Goal: Task Accomplishment & Management: Manage account settings

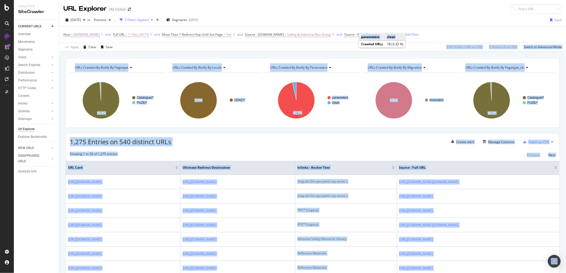
drag, startPoint x: 398, startPoint y: 37, endPoint x: 397, endPoint y: 49, distance: 12.3
click at [397, 49] on body "Analytics SiteCrawler CURRENT URLS Overview Movements Segments Visits Analysis …" at bounding box center [283, 136] width 566 height 273
copy body "1.95 % LORe ( 208 ip 5D ) 1 % Sitame ( 7 co 8A ) Elitse do Eiusmodt Inci UTLa E…"
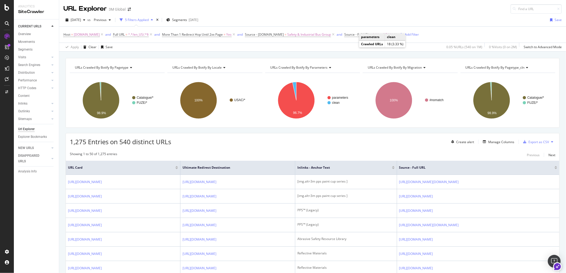
click at [461, 26] on div "Host = [DOMAIN_NAME] and Full URL = ^.*/en_US/.*$ and More Than 1 Redirect Hop …" at bounding box center [312, 38] width 507 height 25
click at [411, 34] on div "Add Filter" at bounding box center [412, 34] width 14 height 5
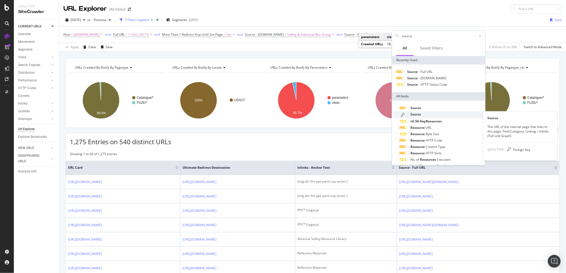
click at [415, 116] on span "Source" at bounding box center [415, 114] width 11 height 5
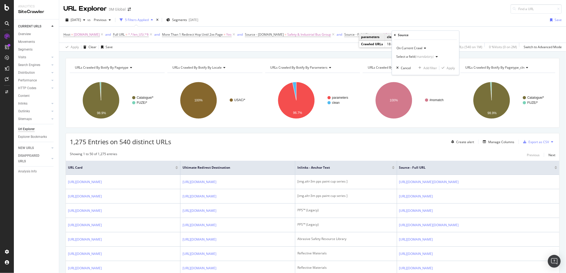
click at [426, 55] on div "(mandatory)" at bounding box center [424, 57] width 18 height 5
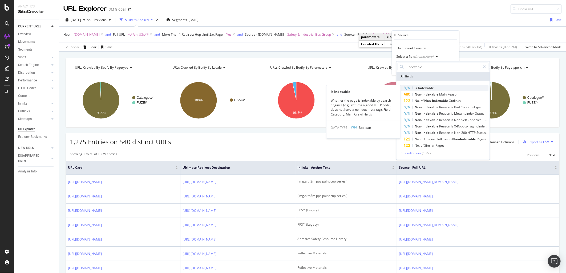
type input "indexable"
click at [428, 87] on span "Indexable" at bounding box center [426, 88] width 16 height 5
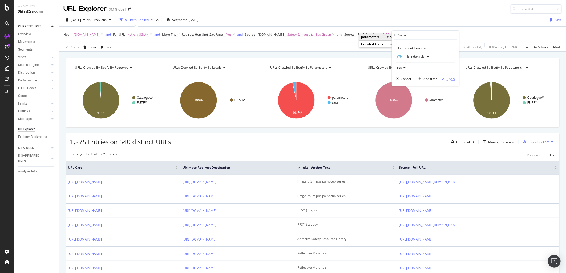
click at [449, 79] on div "Apply" at bounding box center [450, 79] width 8 height 5
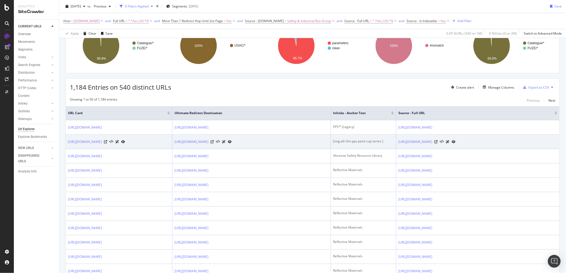
scroll to position [59, 0]
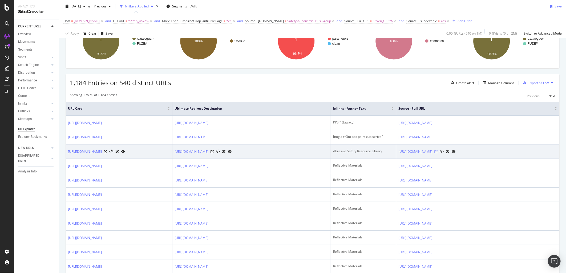
click at [437, 153] on icon at bounding box center [435, 151] width 3 height 3
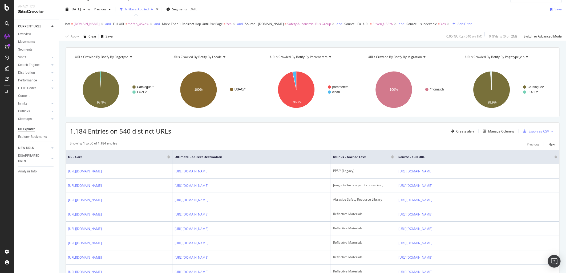
scroll to position [0, 0]
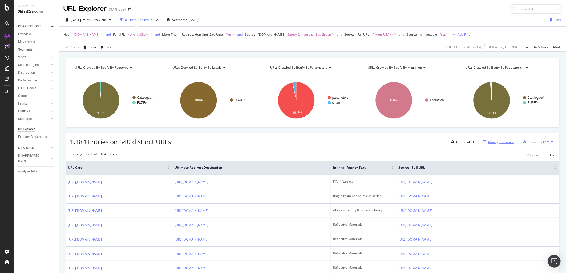
click at [506, 140] on div "Manage Columns" at bounding box center [501, 142] width 26 height 5
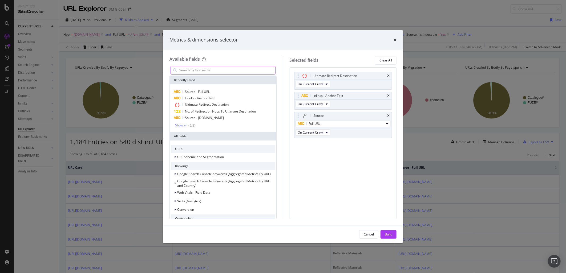
click at [230, 69] on input "modal" at bounding box center [227, 70] width 96 height 8
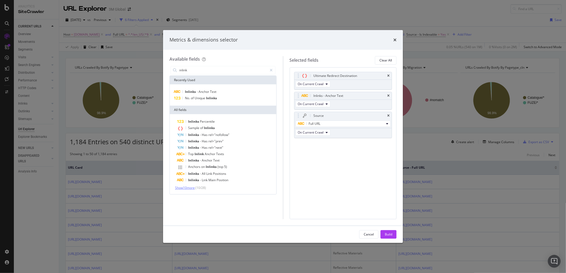
type input "inlink"
click at [191, 187] on span "Show 10 more" at bounding box center [185, 188] width 20 height 5
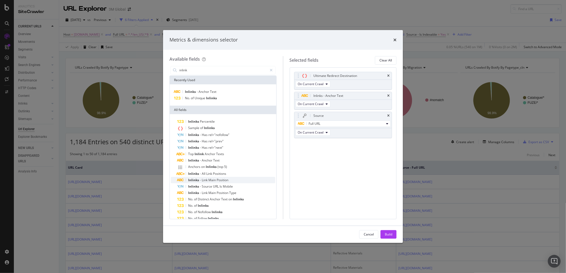
click at [222, 179] on span "Position" at bounding box center [223, 180] width 12 height 5
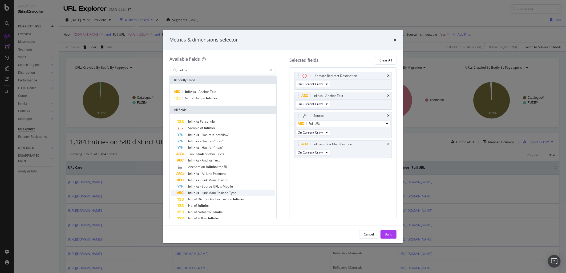
click at [222, 191] on span "Position" at bounding box center [223, 193] width 13 height 5
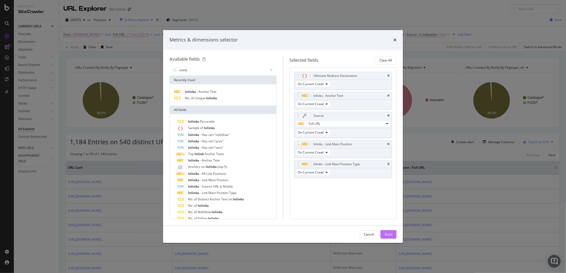
click at [393, 236] on button "Build" at bounding box center [388, 234] width 16 height 9
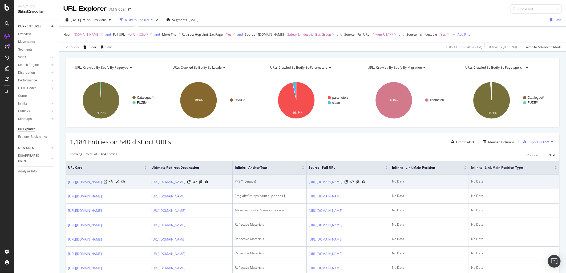
scroll to position [0, 89]
drag, startPoint x: 452, startPoint y: 199, endPoint x: 512, endPoint y: 198, distance: 60.2
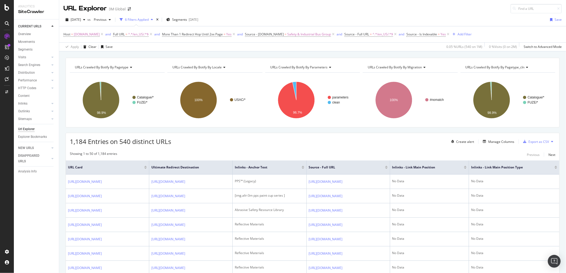
scroll to position [0, 0]
click at [498, 140] on div "Manage Columns" at bounding box center [498, 142] width 34 height 6
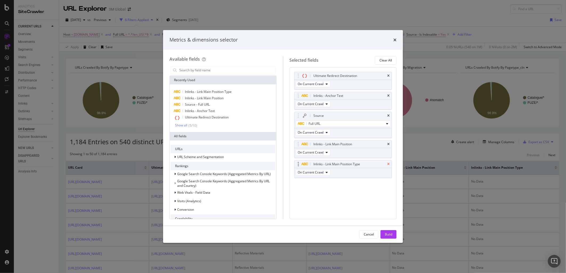
click at [388, 163] on icon "times" at bounding box center [388, 164] width 2 height 3
click at [389, 143] on icon "times" at bounding box center [388, 144] width 2 height 3
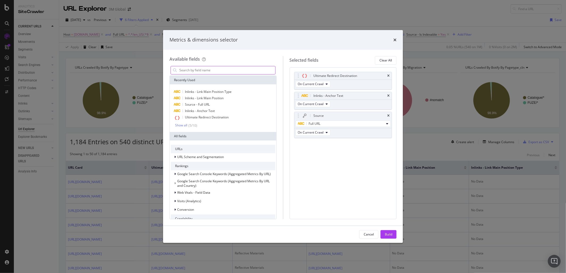
click at [254, 68] on input "modal" at bounding box center [227, 70] width 96 height 8
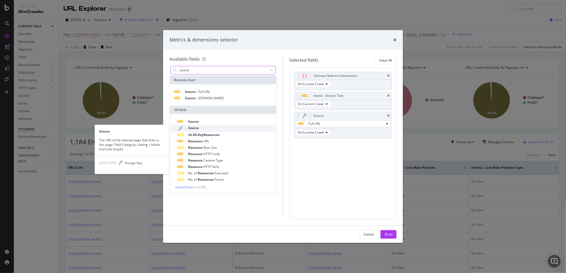
type input "source"
click at [200, 127] on div "Source" at bounding box center [226, 128] width 98 height 7
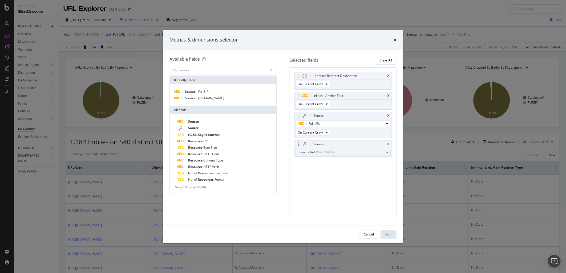
click at [312, 155] on button "Select a field (mandatory)" at bounding box center [342, 152] width 95 height 6
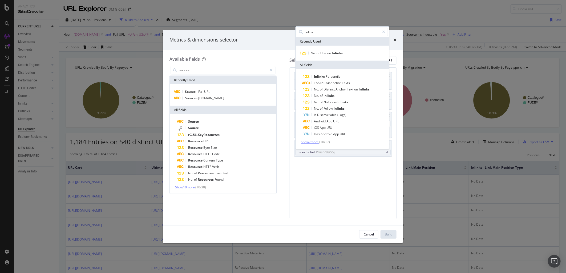
type input "inlink"
click at [314, 141] on span "Show 7 more" at bounding box center [310, 142] width 18 height 5
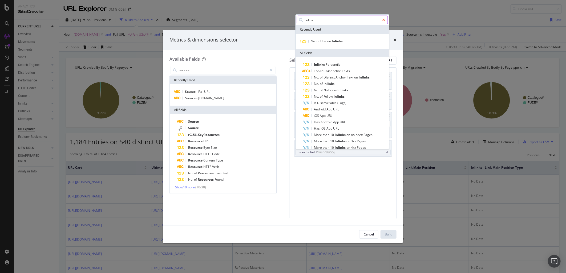
click at [385, 18] on icon "modal" at bounding box center [383, 20] width 3 height 4
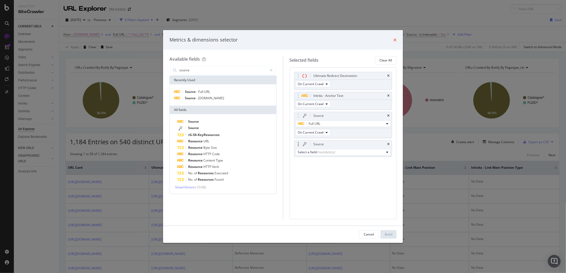
click at [393, 40] on icon "times" at bounding box center [394, 40] width 3 height 4
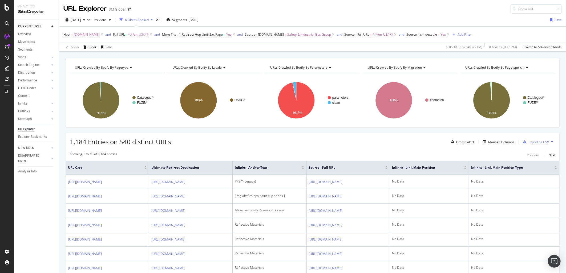
drag, startPoint x: 335, startPoint y: 56, endPoint x: 245, endPoint y: 59, distance: 89.5
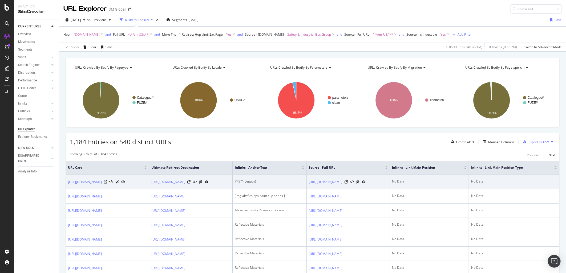
drag, startPoint x: 230, startPoint y: 173, endPoint x: 134, endPoint y: 177, distance: 96.8
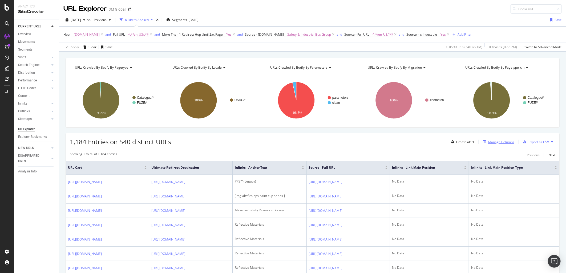
click at [493, 142] on div "Manage Columns" at bounding box center [501, 142] width 26 height 5
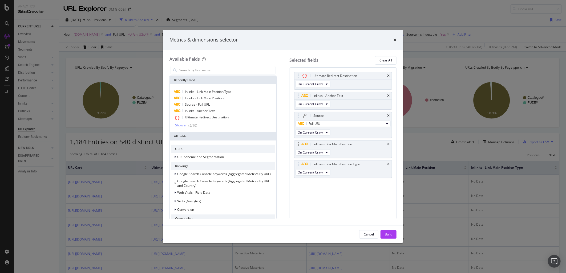
drag, startPoint x: 388, startPoint y: 164, endPoint x: 387, endPoint y: 154, distance: 9.2
click at [388, 163] on icon "times" at bounding box center [388, 164] width 2 height 3
click at [388, 141] on div "Inlinks - Link Main Position" at bounding box center [342, 144] width 97 height 7
click at [388, 145] on icon "times" at bounding box center [388, 144] width 2 height 3
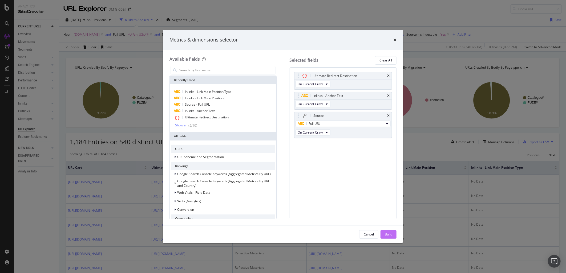
click at [392, 234] on div "Build" at bounding box center [388, 234] width 7 height 5
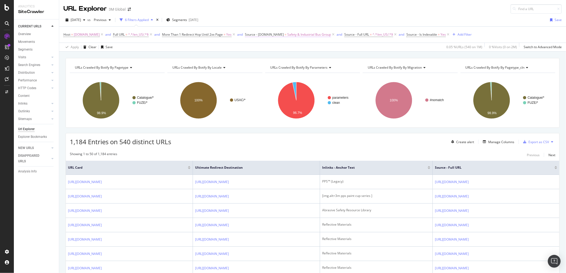
click at [299, 33] on span "Safety & Industrial Bus Group" at bounding box center [309, 34] width 44 height 7
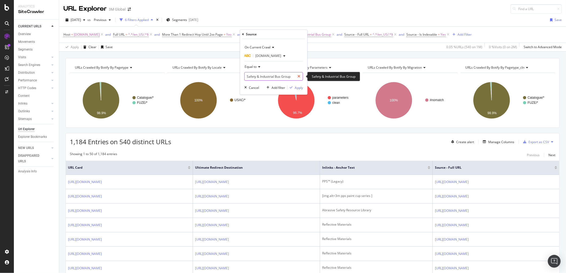
click at [298, 77] on icon at bounding box center [298, 77] width 3 height 4
click at [279, 76] on input "text" at bounding box center [274, 76] width 58 height 9
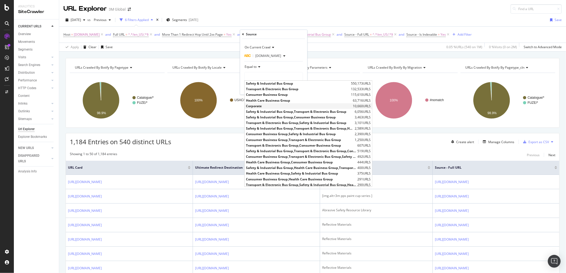
click at [267, 107] on span "Corporate" at bounding box center [298, 106] width 105 height 5
type input "Corporate"
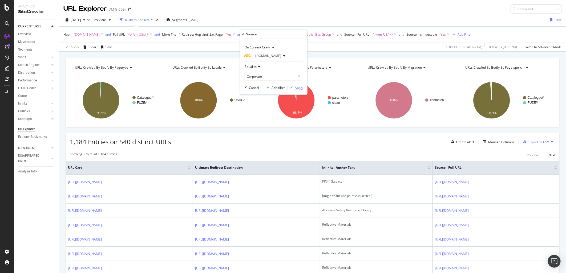
click at [298, 87] on div "Apply" at bounding box center [299, 88] width 8 height 5
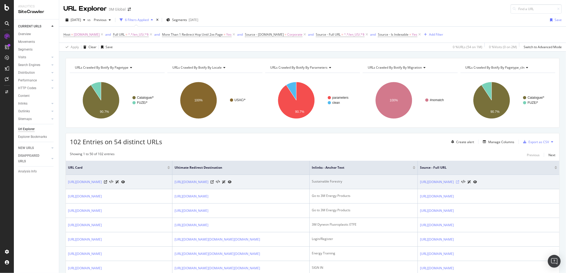
click at [459, 184] on icon at bounding box center [457, 182] width 3 height 3
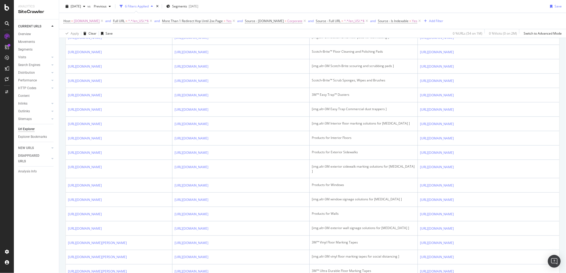
scroll to position [385, 0]
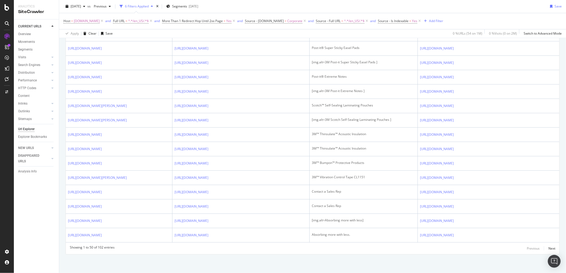
scroll to position [1213, 0]
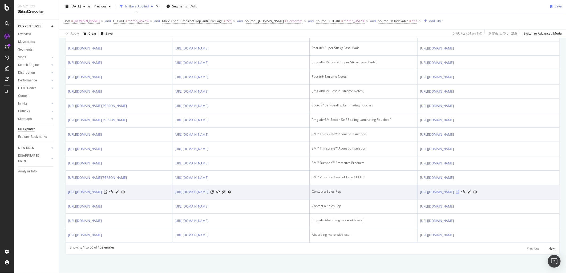
click at [459, 194] on icon at bounding box center [457, 192] width 3 height 3
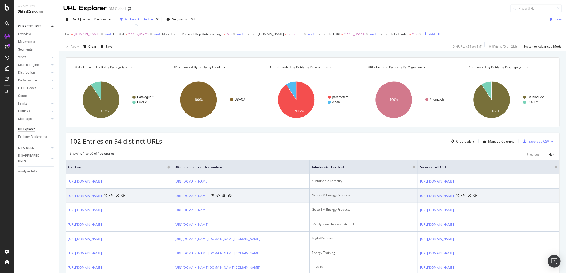
scroll to position [0, 0]
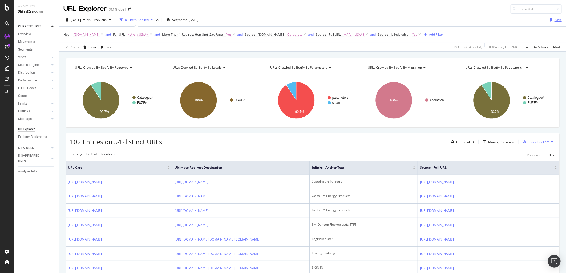
click at [554, 19] on div "Save" at bounding box center [557, 20] width 7 height 5
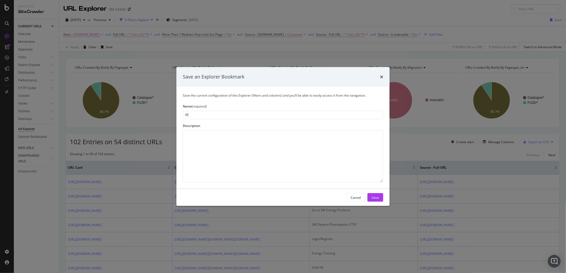
type input "R"
type input "m"
click at [194, 115] on input "More than 1 Redirect Report" at bounding box center [283, 115] width 200 height 9
click at [240, 116] on input "More Than 1 Redirect Report" at bounding box center [283, 115] width 200 height 9
type input "More Than 1 Redirect Report Hop"
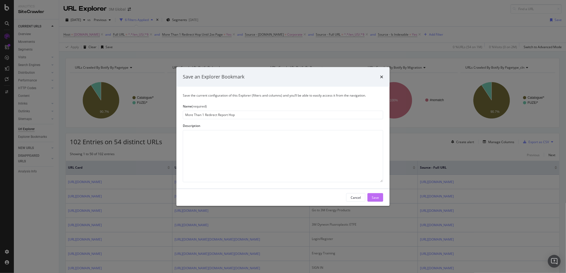
click at [378, 197] on div "Save" at bounding box center [375, 197] width 7 height 5
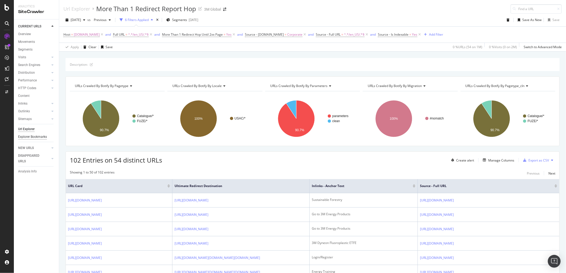
click at [41, 137] on div "Explorer Bookmarks" at bounding box center [32, 137] width 29 height 6
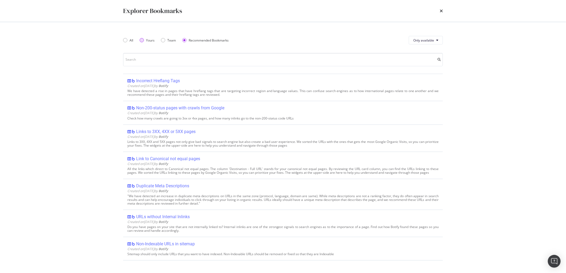
click at [150, 39] on div "Yours" at bounding box center [150, 40] width 9 height 5
